Goal: Information Seeking & Learning: Learn about a topic

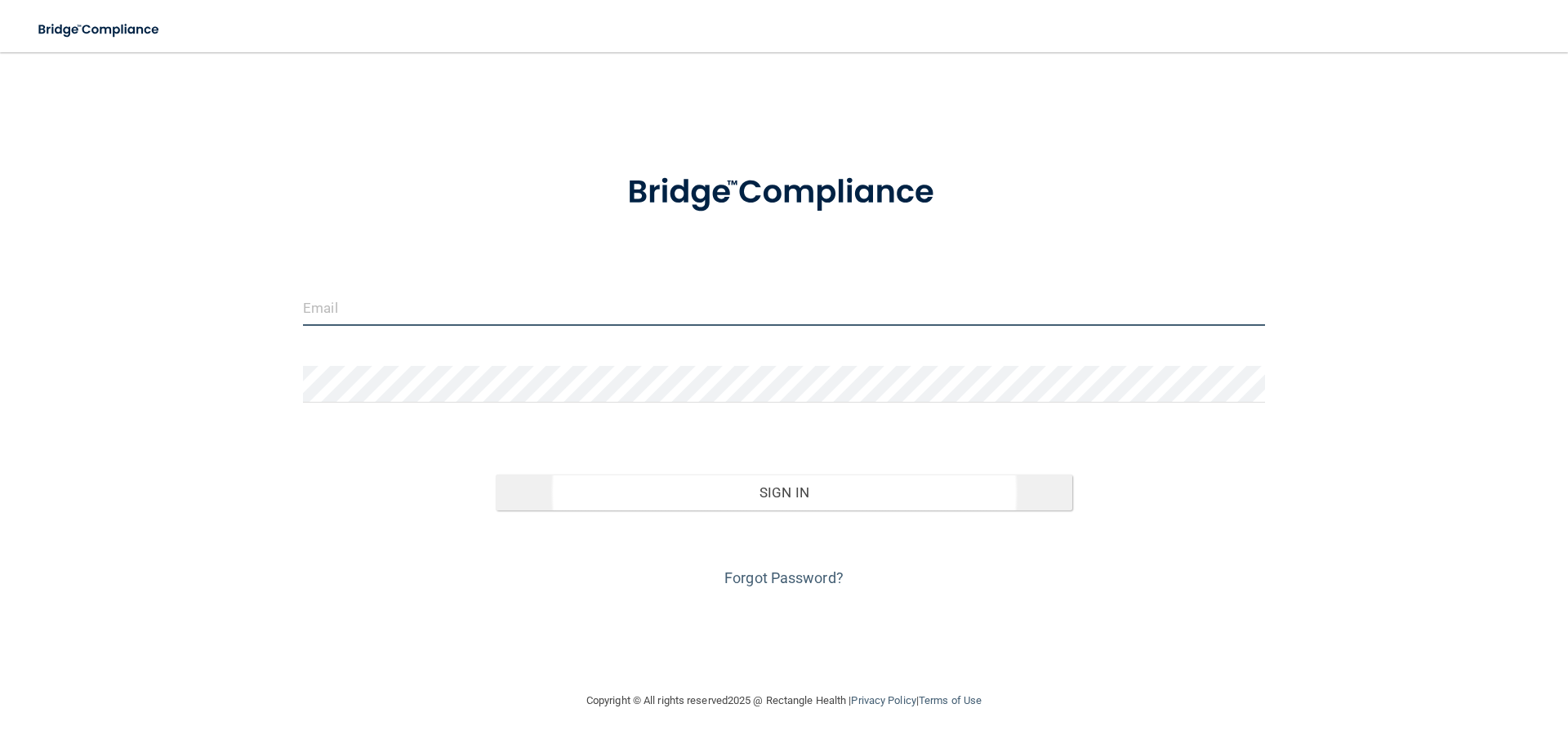
type input "[EMAIL_ADDRESS][DOMAIN_NAME]"
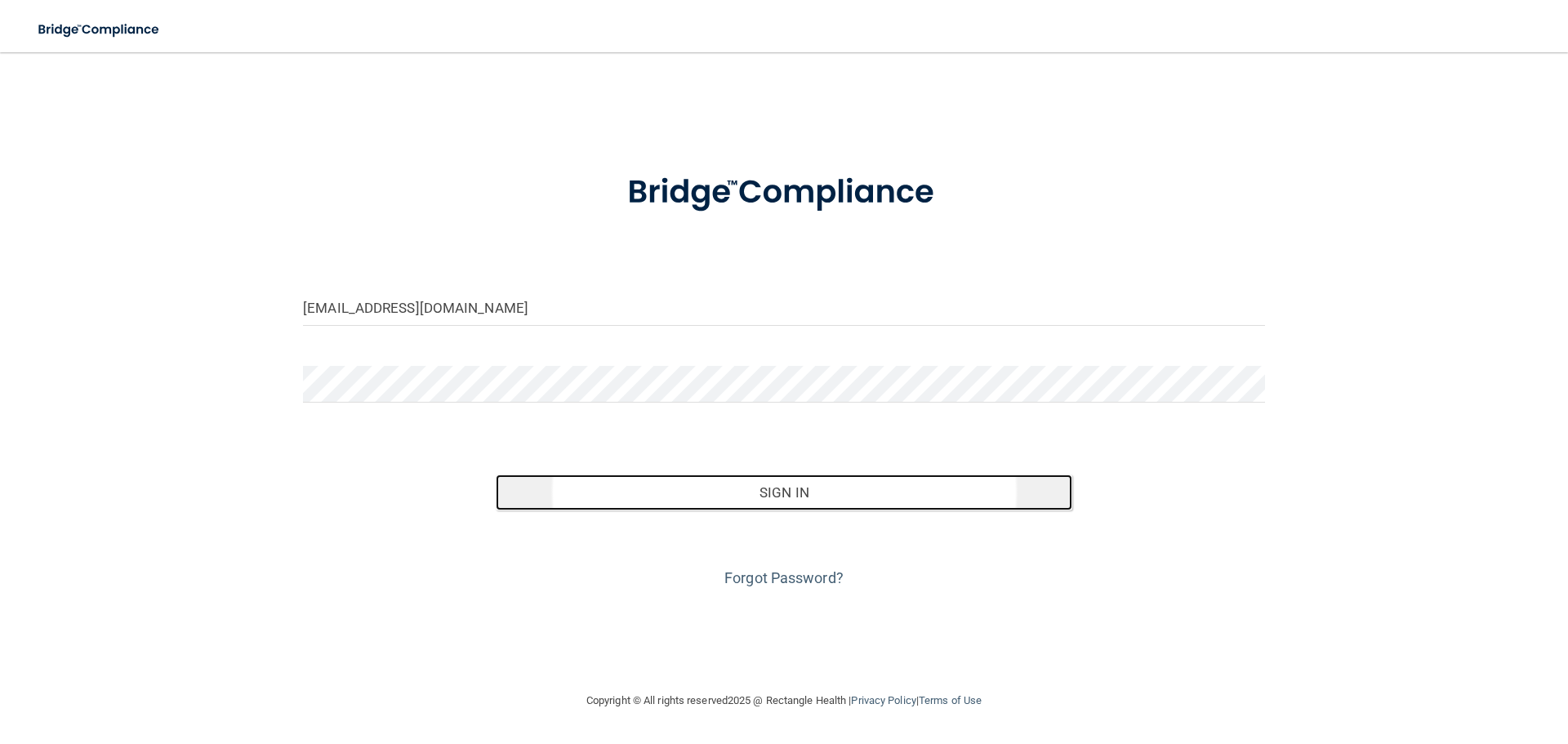
click at [788, 487] on button "Sign In" at bounding box center [784, 492] width 577 height 36
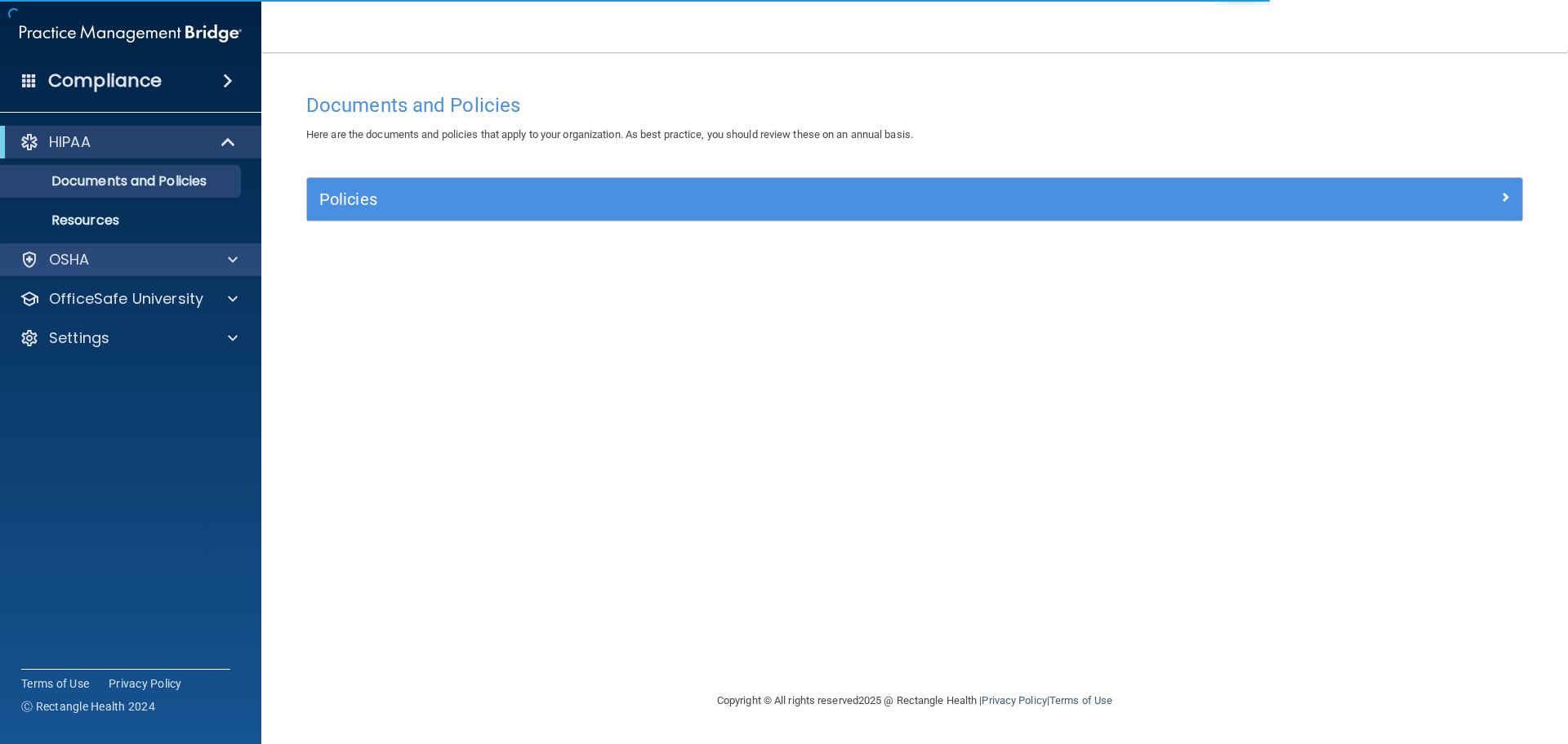
click at [80, 269] on div "OSHA" at bounding box center [131, 260] width 262 height 33
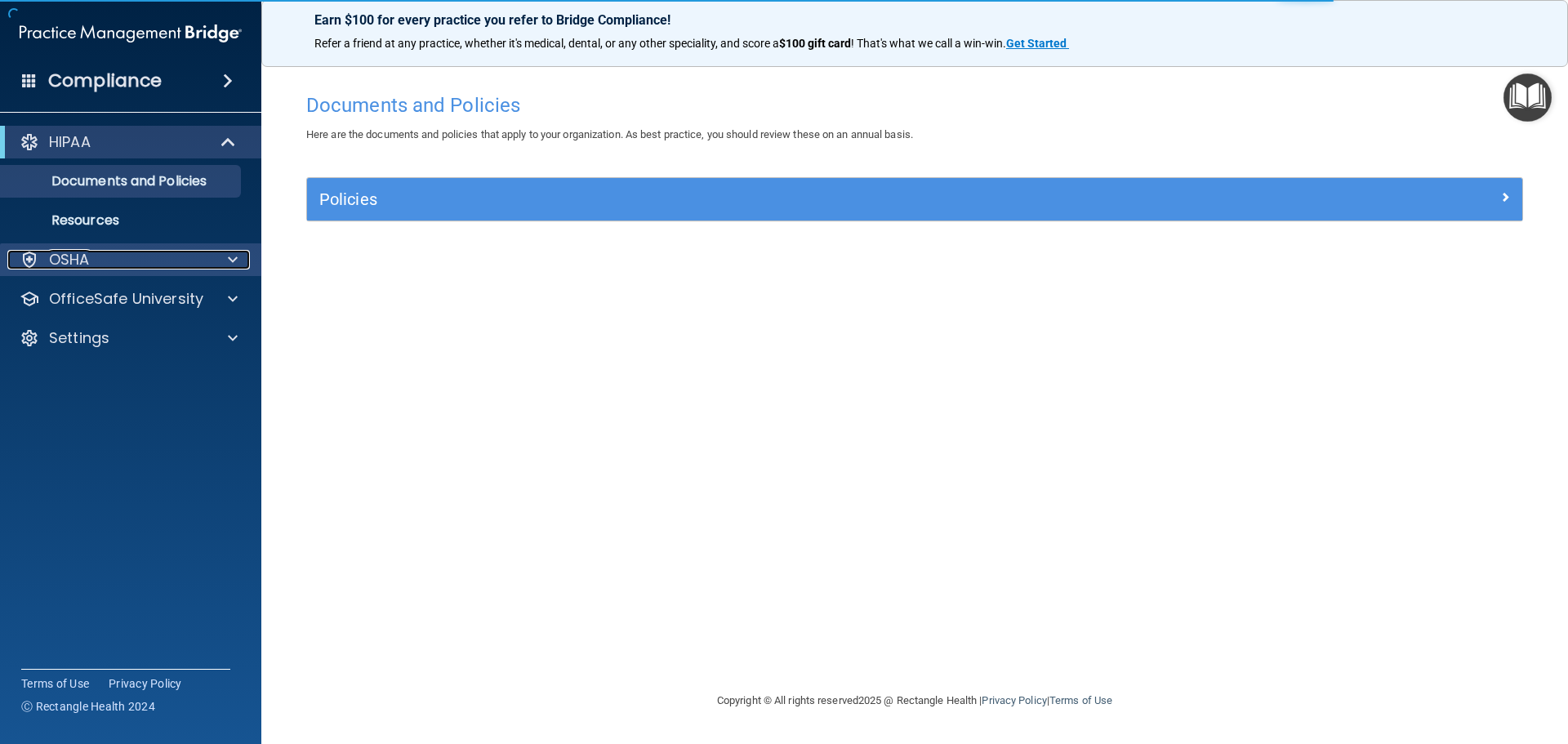
click at [221, 259] on div at bounding box center [230, 260] width 41 height 19
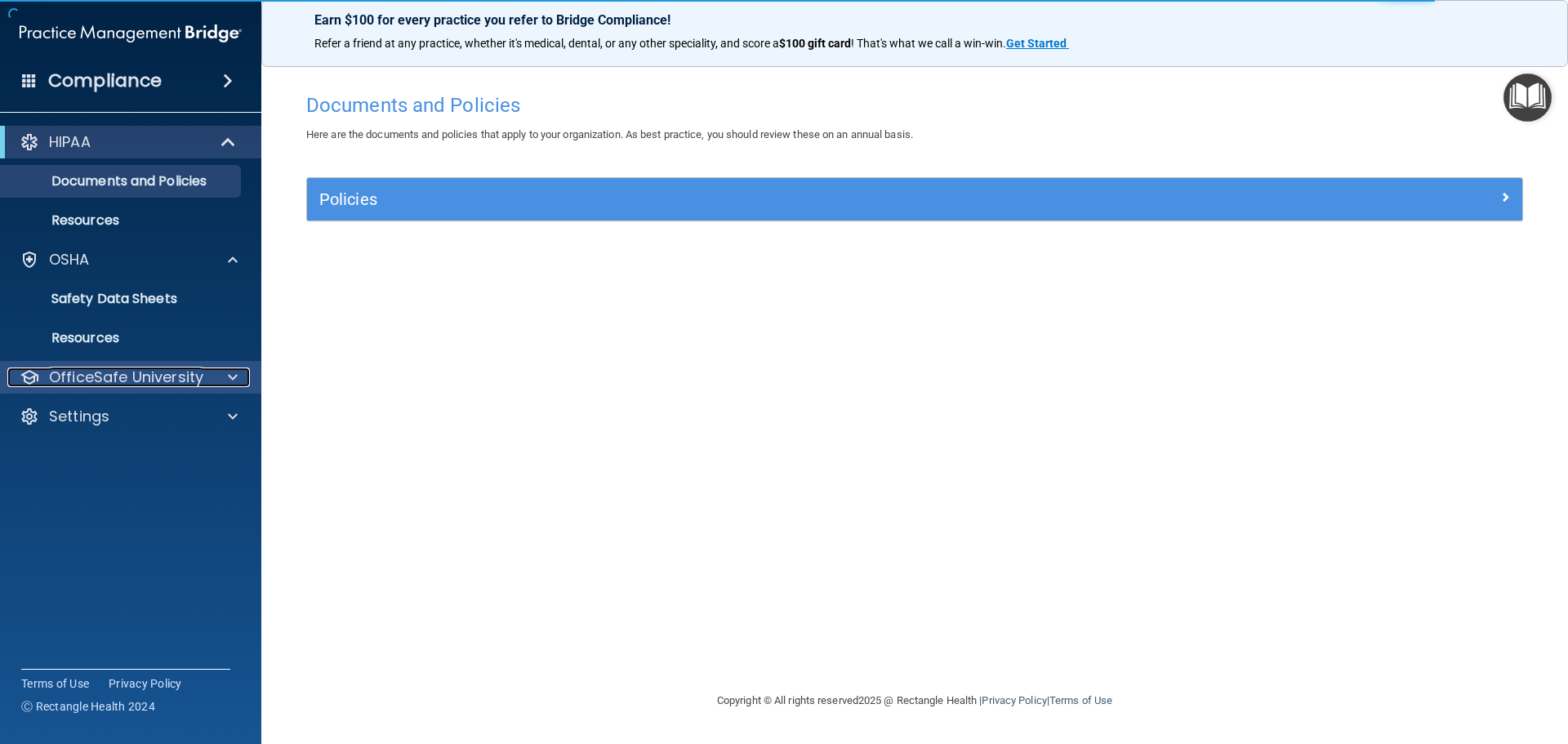
click at [233, 376] on span at bounding box center [232, 377] width 10 height 19
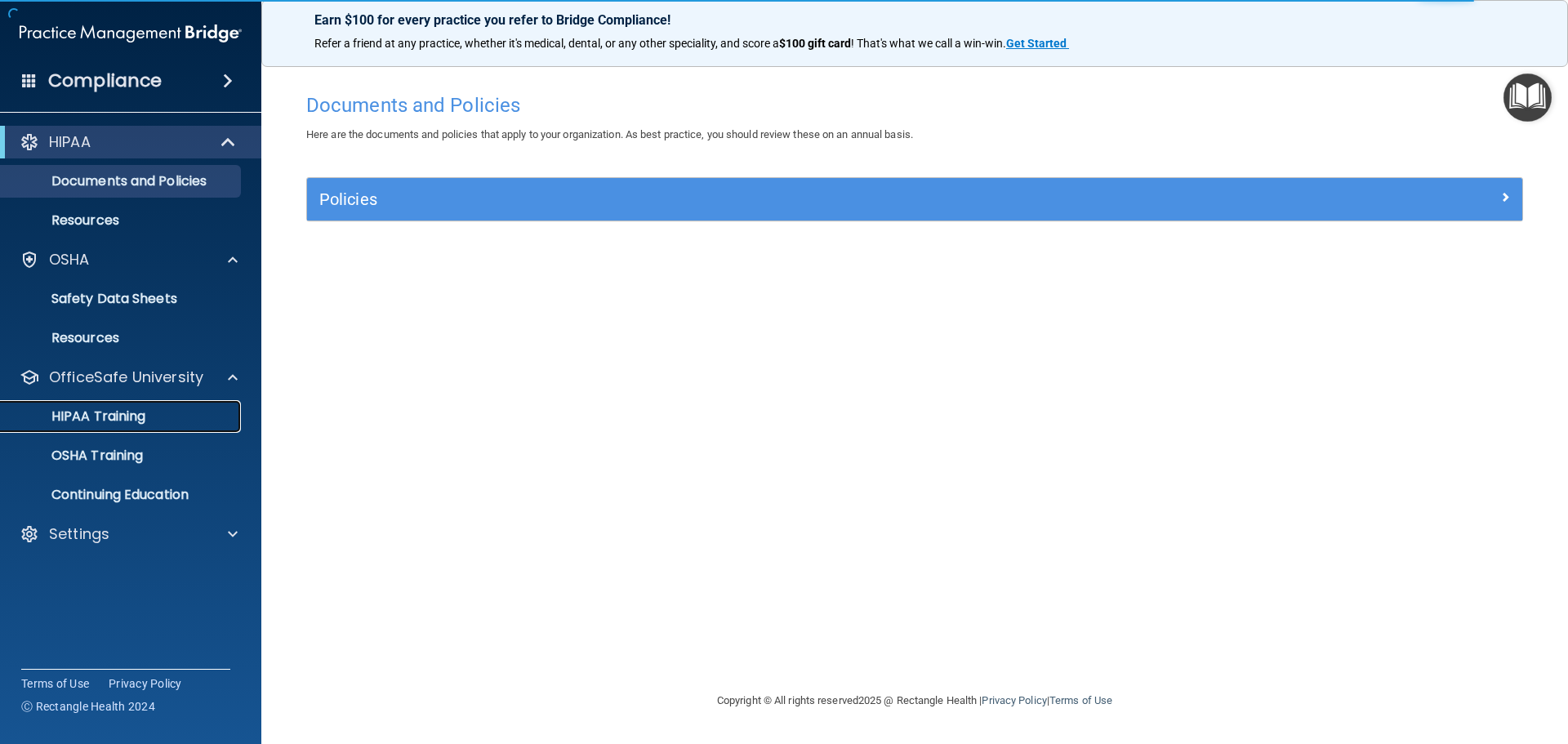
click at [122, 406] on link "HIPAA Training" at bounding box center [112, 417] width 258 height 33
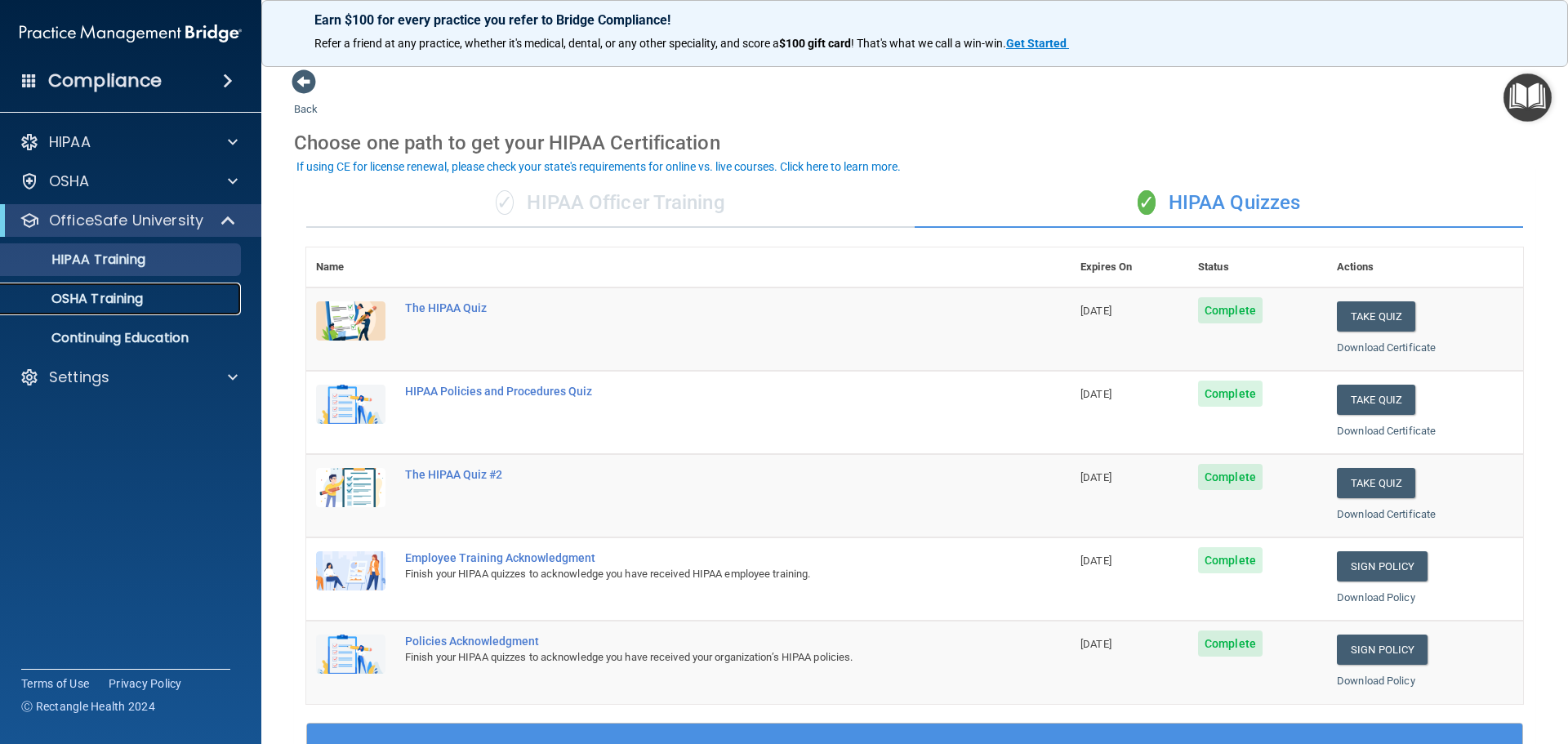
click at [118, 297] on p "OSHA Training" at bounding box center [77, 299] width 132 height 17
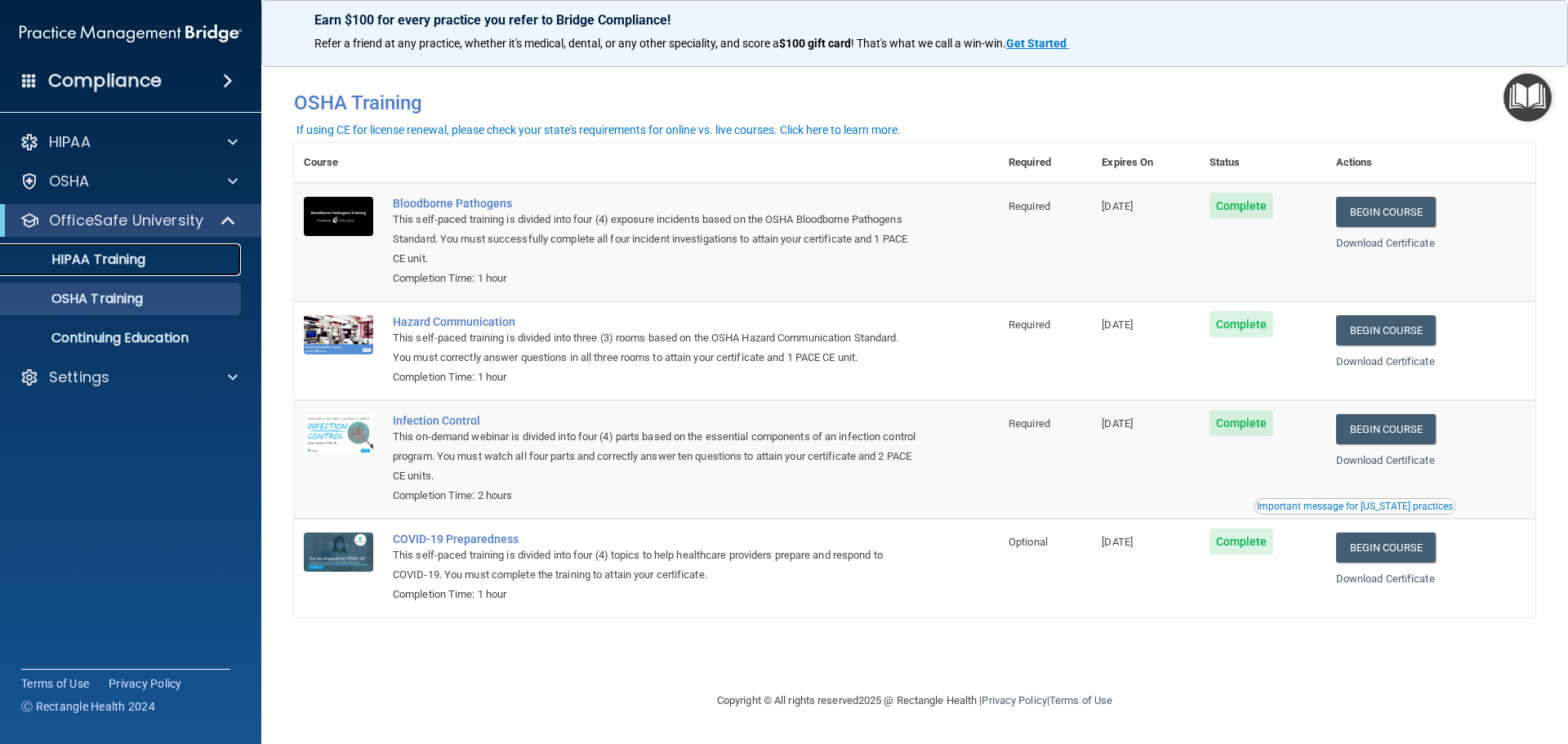
click at [115, 254] on p "HIPAA Training" at bounding box center [78, 260] width 135 height 17
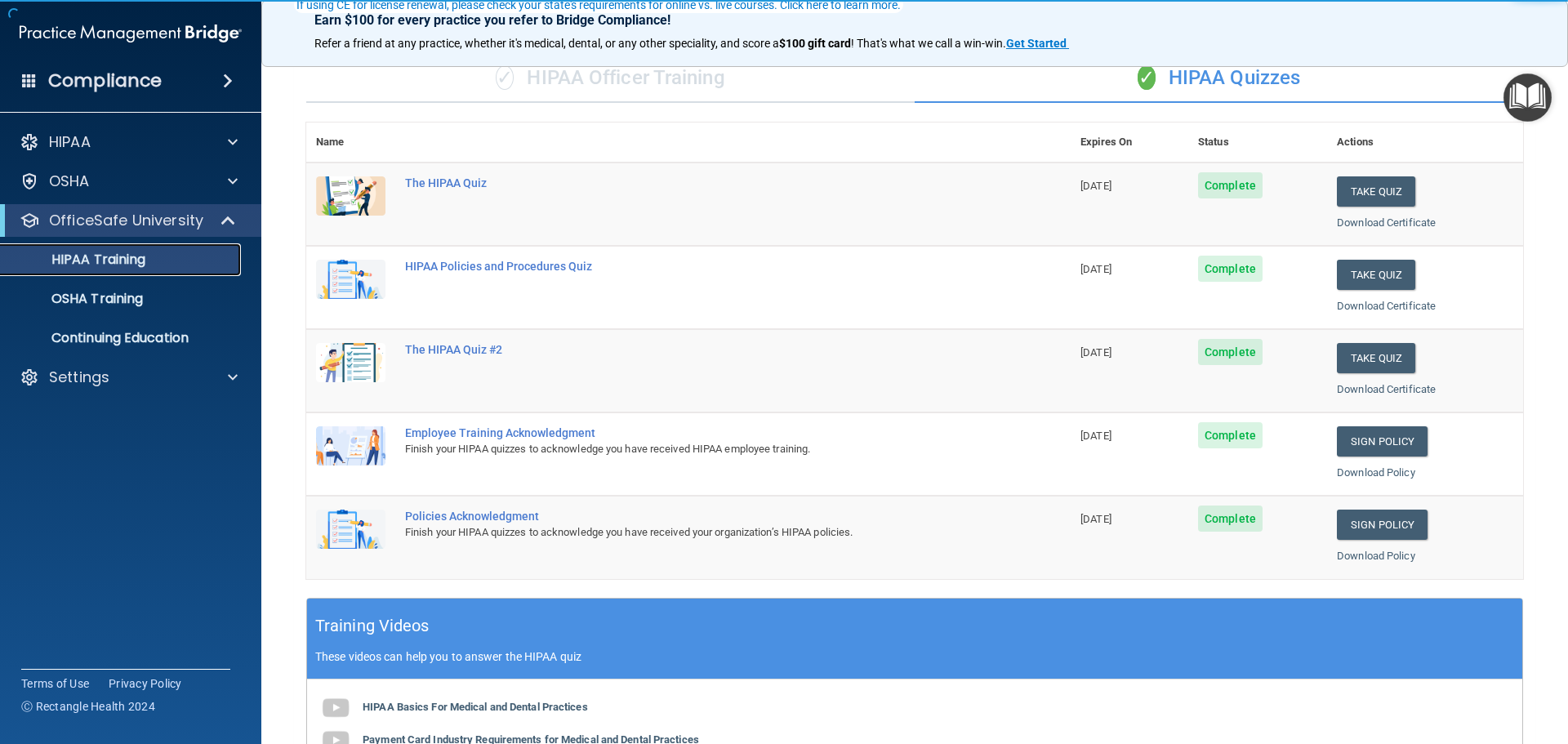
scroll to position [163, 0]
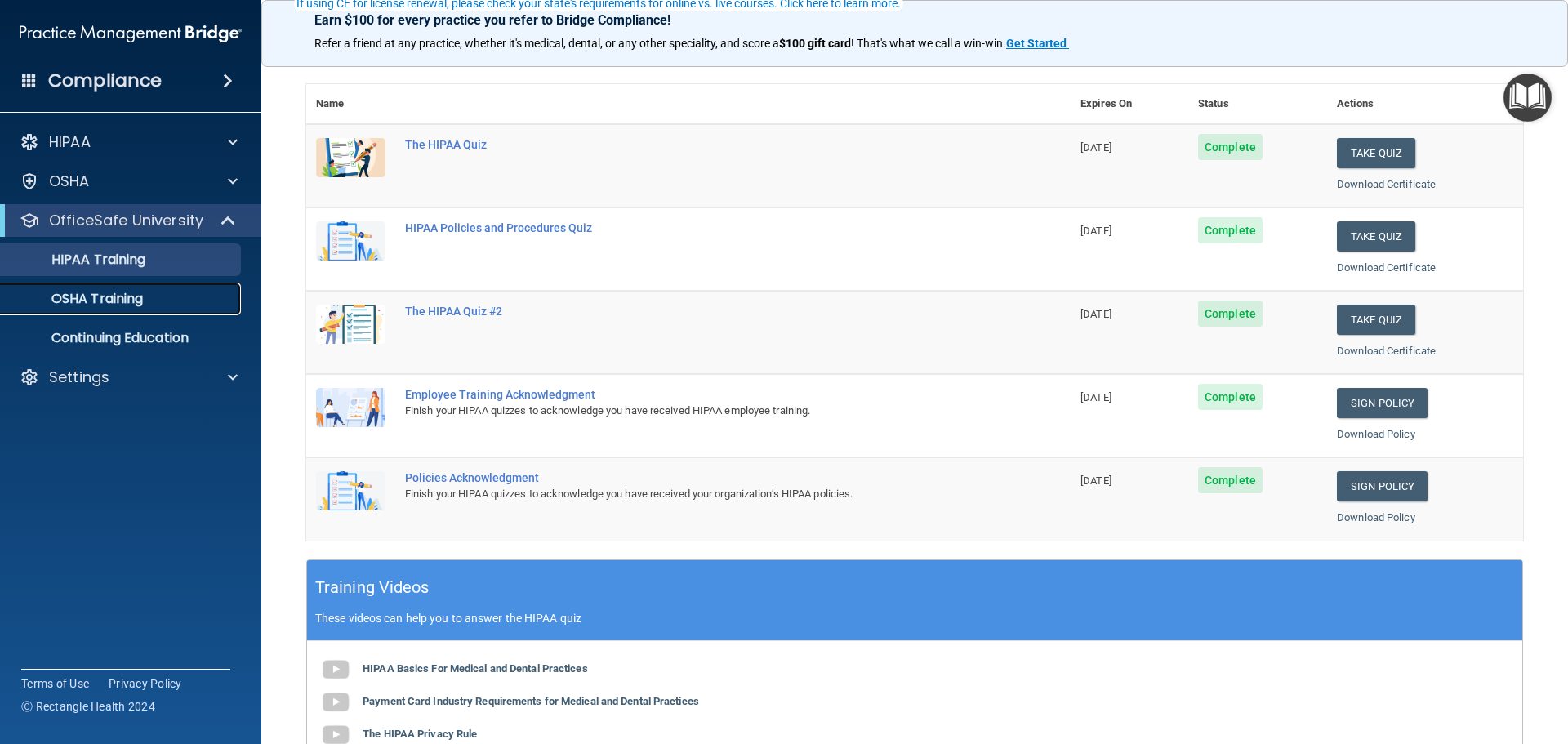
click at [101, 299] on p "OSHA Training" at bounding box center [77, 299] width 132 height 17
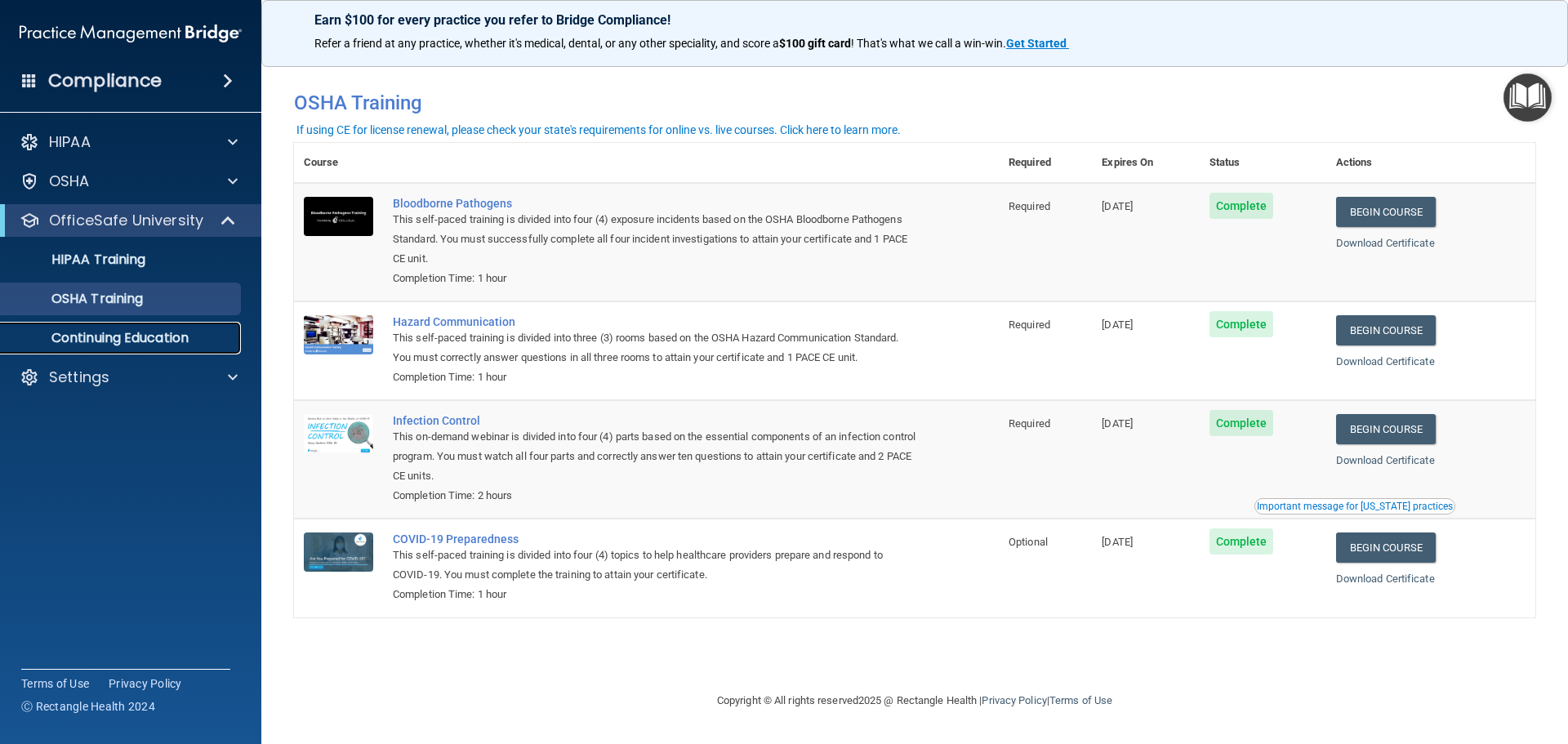
click at [103, 339] on p "Continuing Education" at bounding box center [122, 337] width 223 height 17
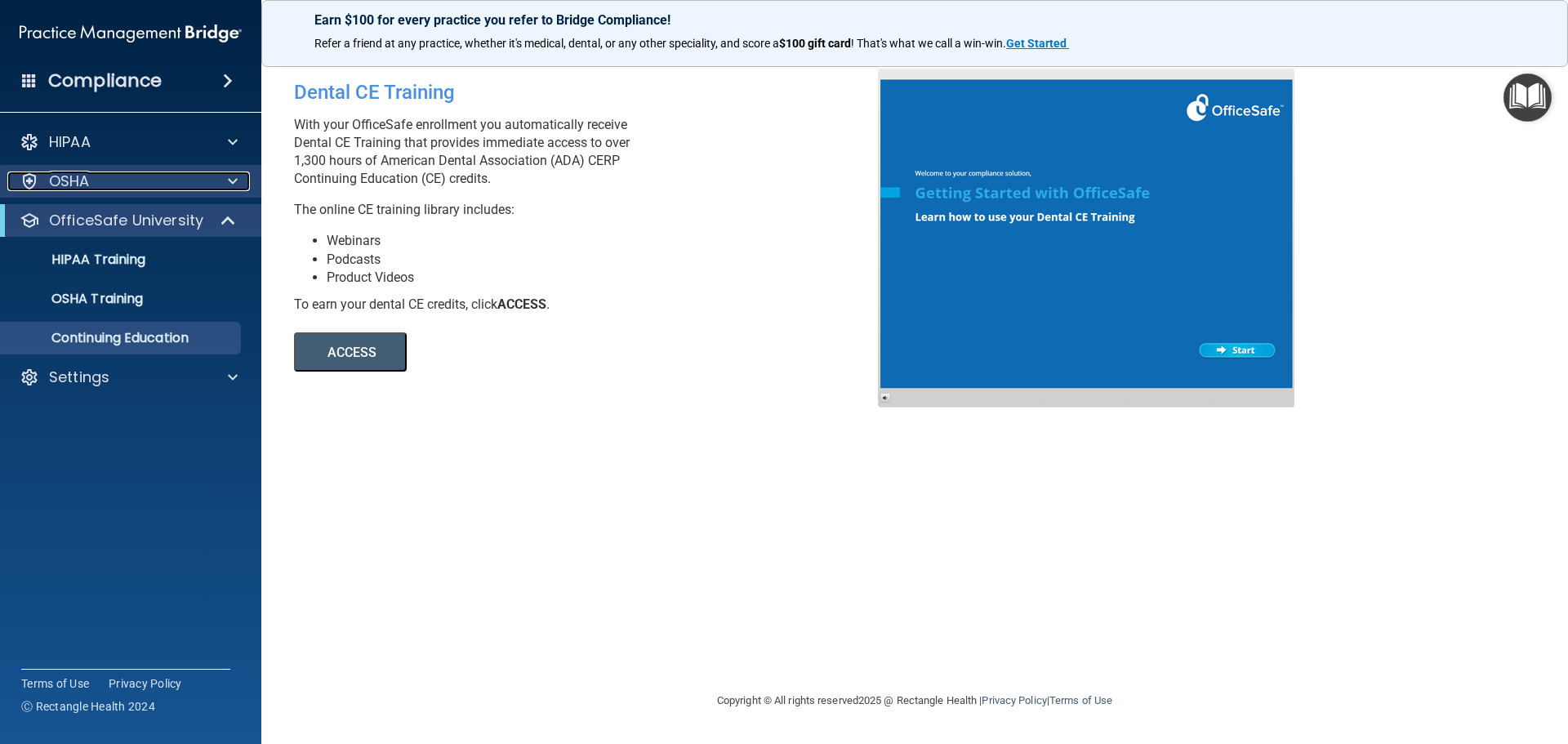
click at [69, 179] on p "OSHA" at bounding box center [69, 181] width 41 height 19
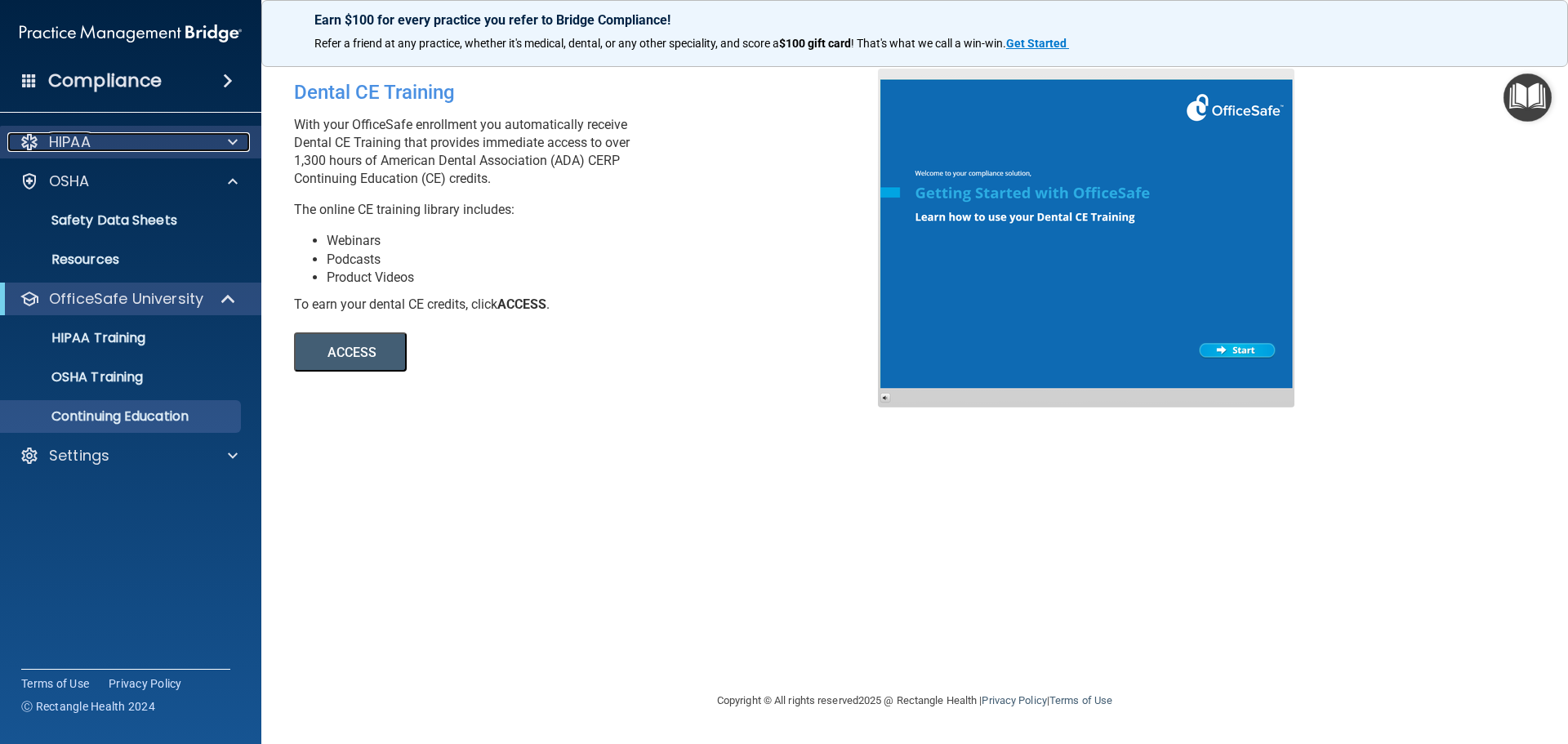
click at [90, 143] on p "HIPAA" at bounding box center [69, 142] width 42 height 19
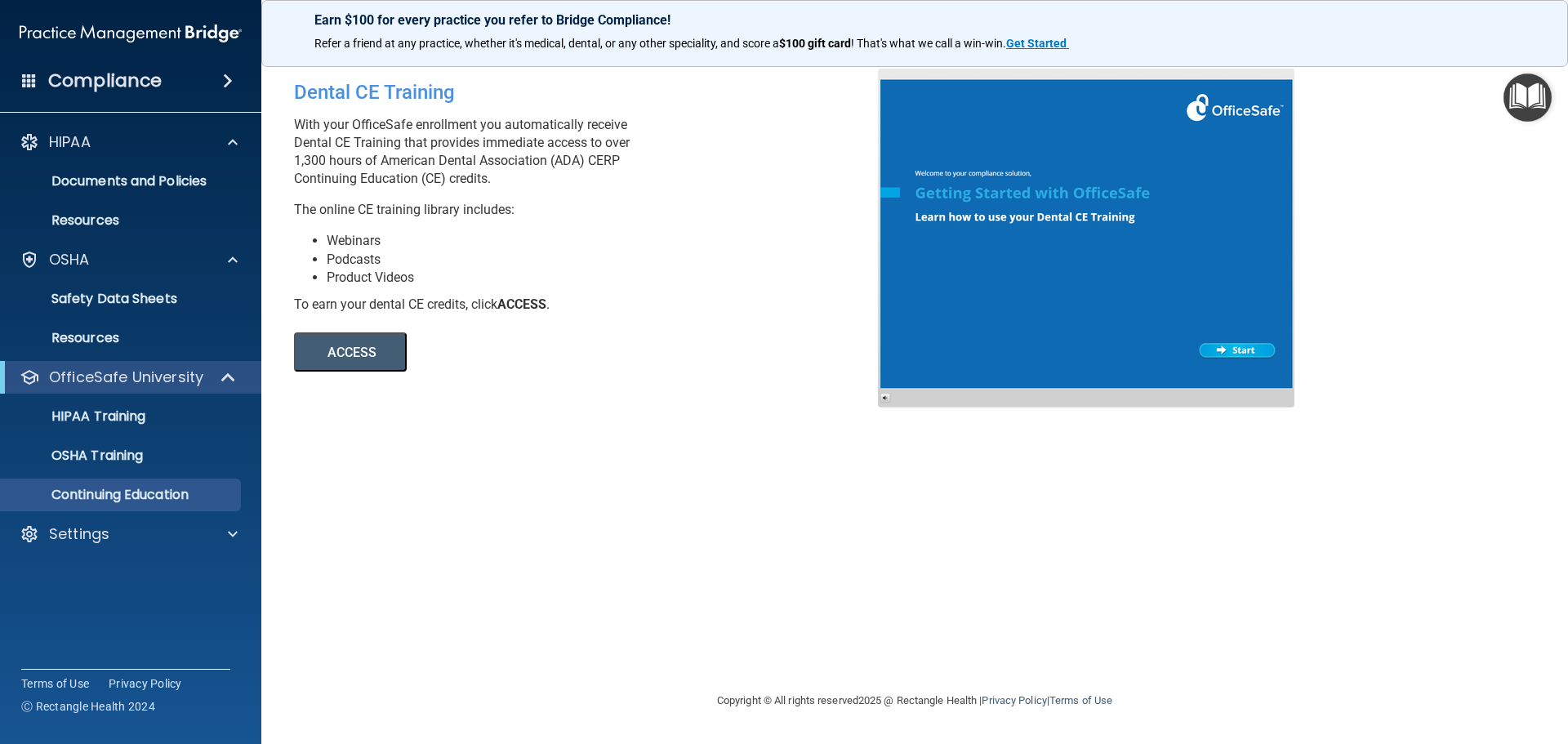
click at [201, 81] on div "Compliance" at bounding box center [130, 81] width 261 height 36
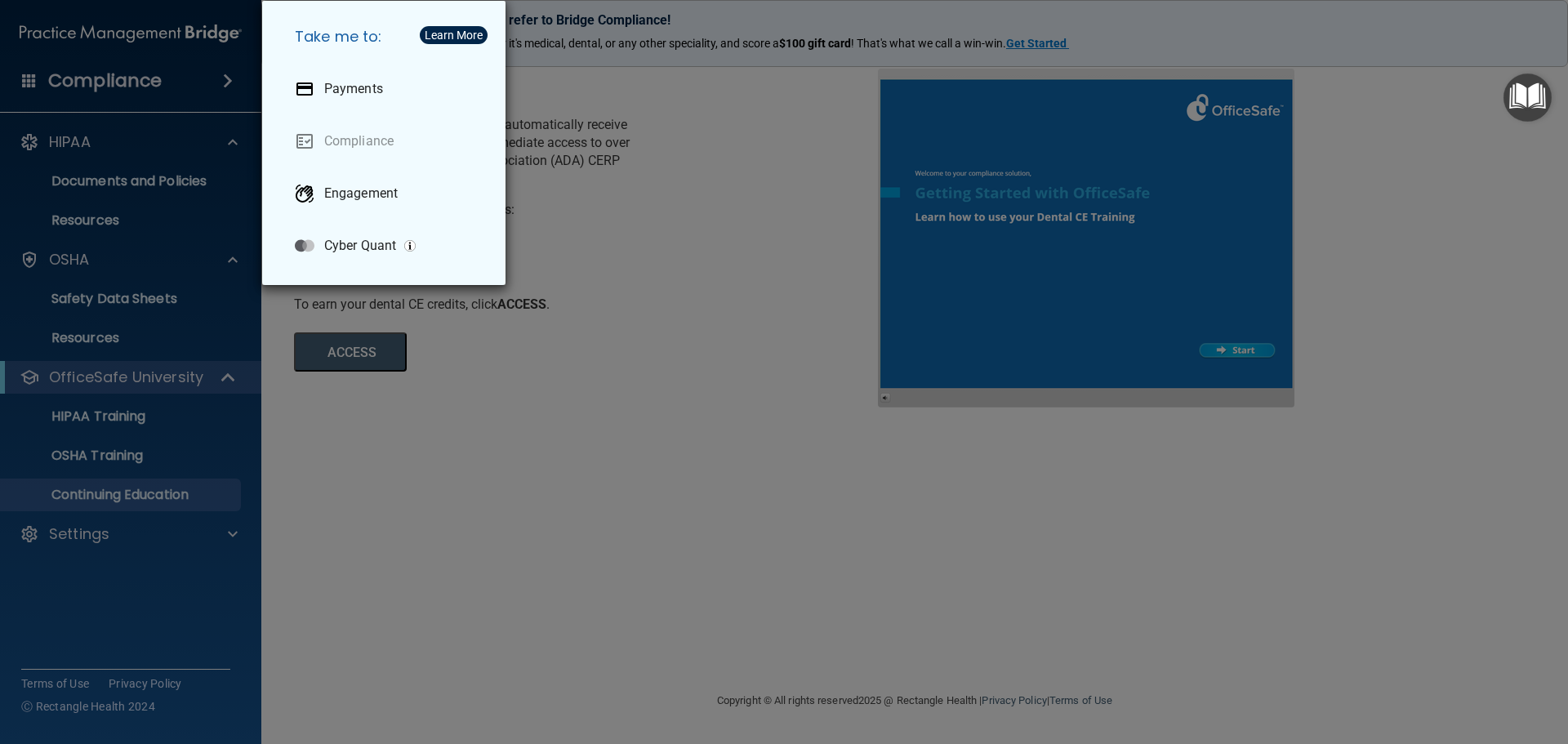
click at [1382, 223] on div "Take me to: Payments Compliance Engagement Cyber Quant" at bounding box center [784, 372] width 1568 height 744
